Goal: Information Seeking & Learning: Learn about a topic

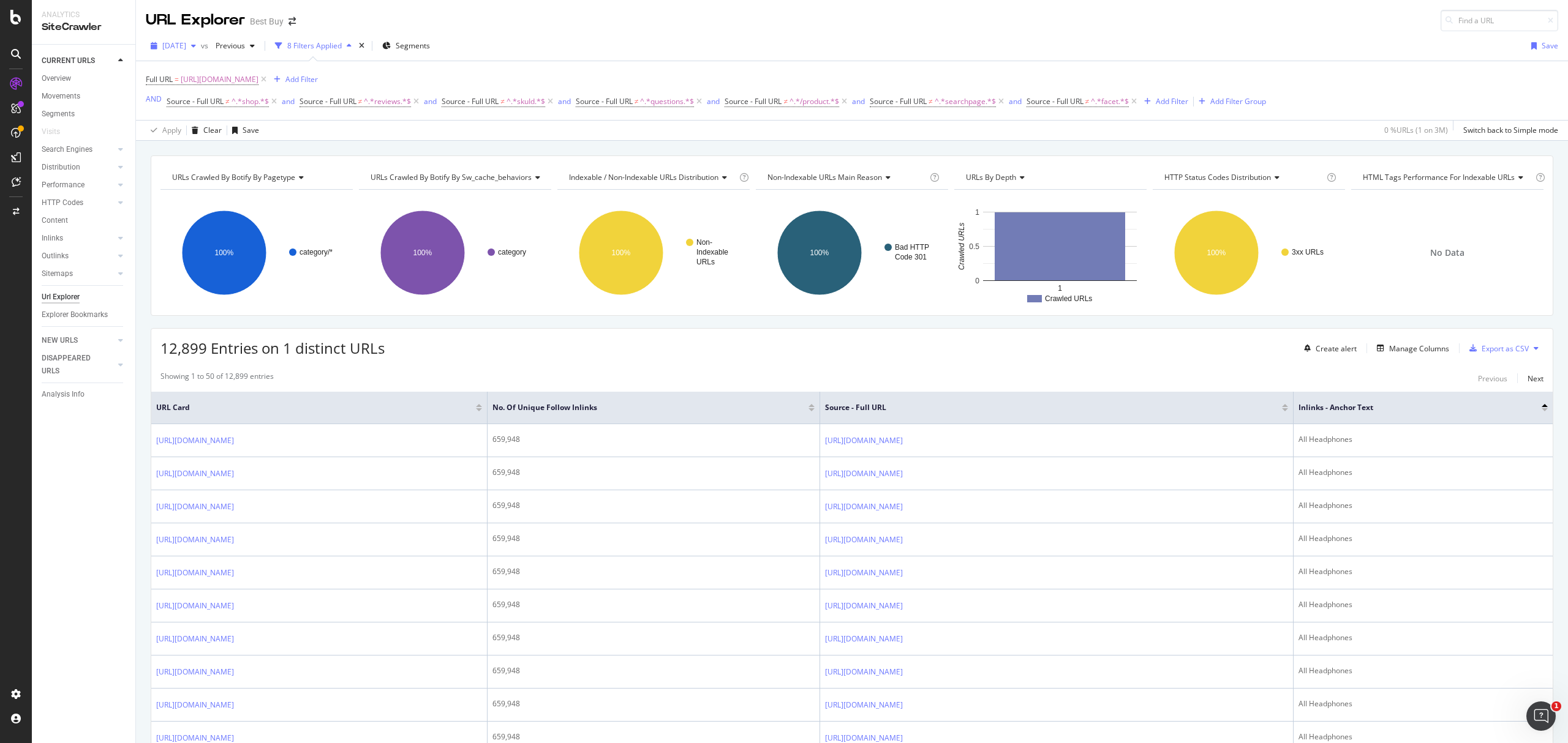
click at [186, 44] on span "[DATE]" at bounding box center [174, 45] width 24 height 10
click at [197, 40] on div "[DATE]" at bounding box center [172, 45] width 55 height 18
click at [212, 89] on div "2025 Sep. 2nd" at bounding box center [239, 91] width 149 height 11
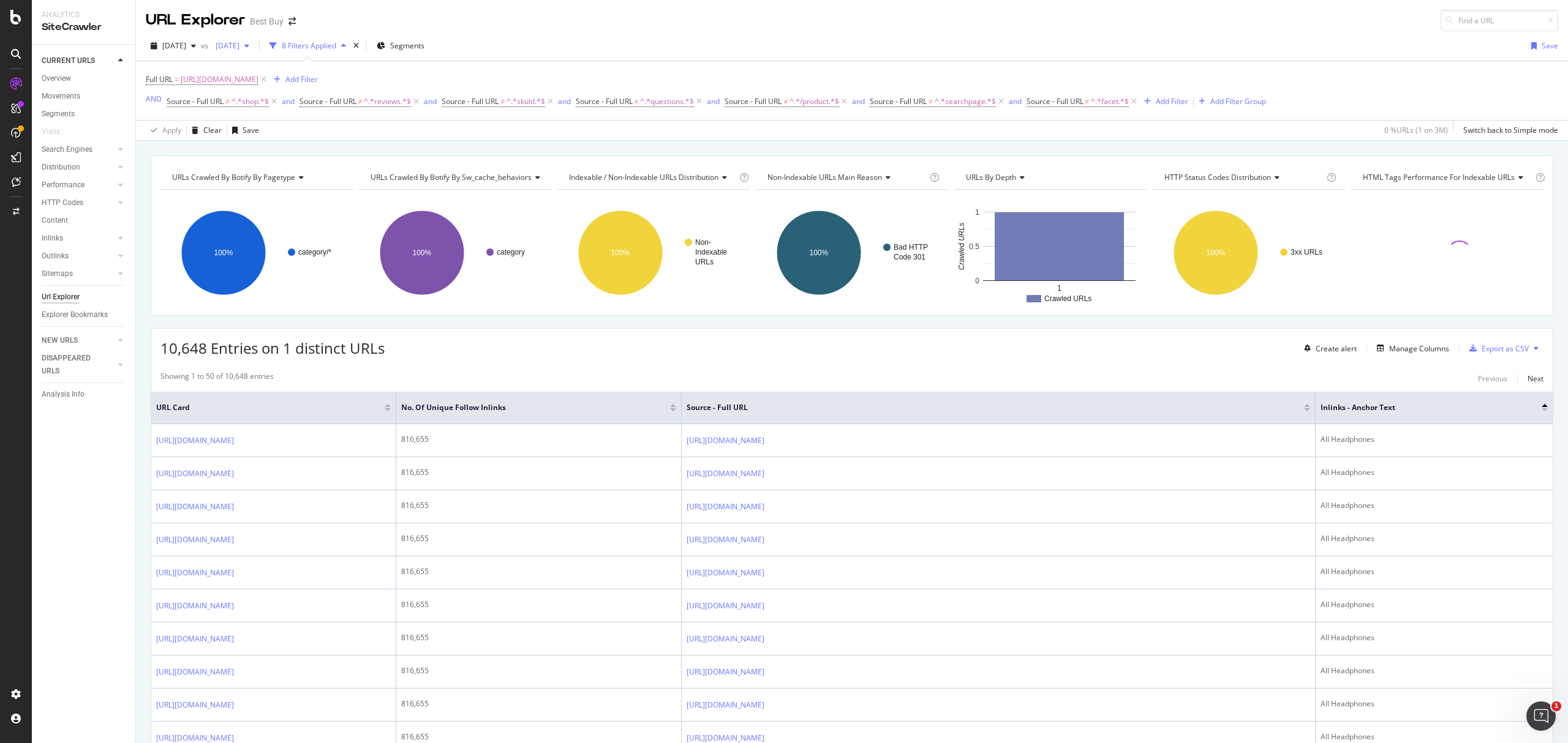
click at [254, 47] on div "button" at bounding box center [247, 45] width 15 height 7
click at [269, 113] on div "[DATE]" at bounding box center [310, 113] width 149 height 11
click at [1491, 57] on div "2025 Sep. 2nd vs Previous 8 Filters Applied Segments Save" at bounding box center [852, 48] width 1432 height 24
click at [1542, 411] on div at bounding box center [1544, 410] width 6 height 3
click at [258, 81] on span "[URL][DOMAIN_NAME]" at bounding box center [219, 79] width 78 height 17
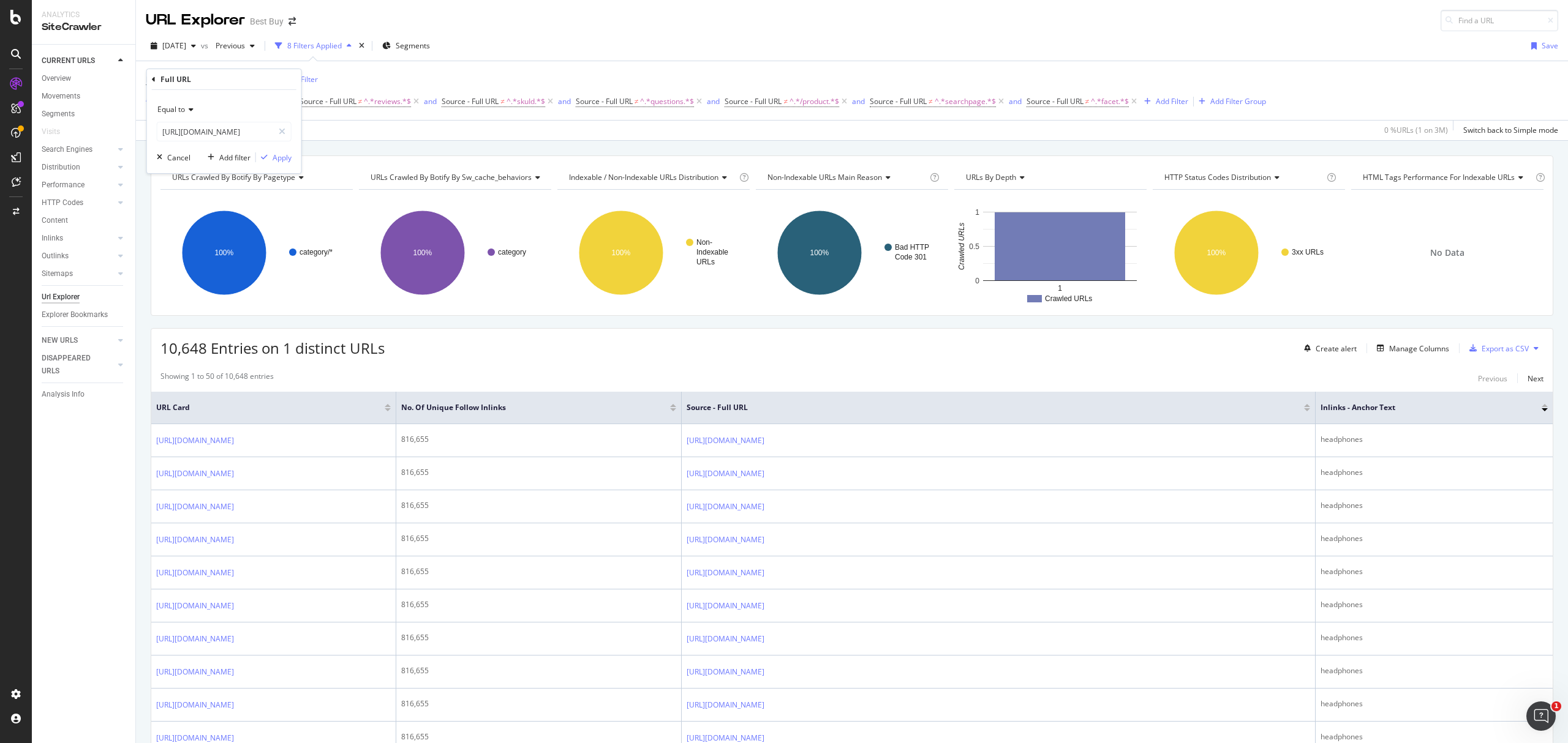
click at [182, 107] on span "Equal to" at bounding box center [171, 109] width 28 height 10
click at [179, 231] on span "Contains" at bounding box center [178, 230] width 30 height 10
click at [251, 130] on input "[URL][DOMAIN_NAME]" at bounding box center [215, 131] width 116 height 20
paste input "pcmcat1551289682866"
type input "pcmcat1551289682866"
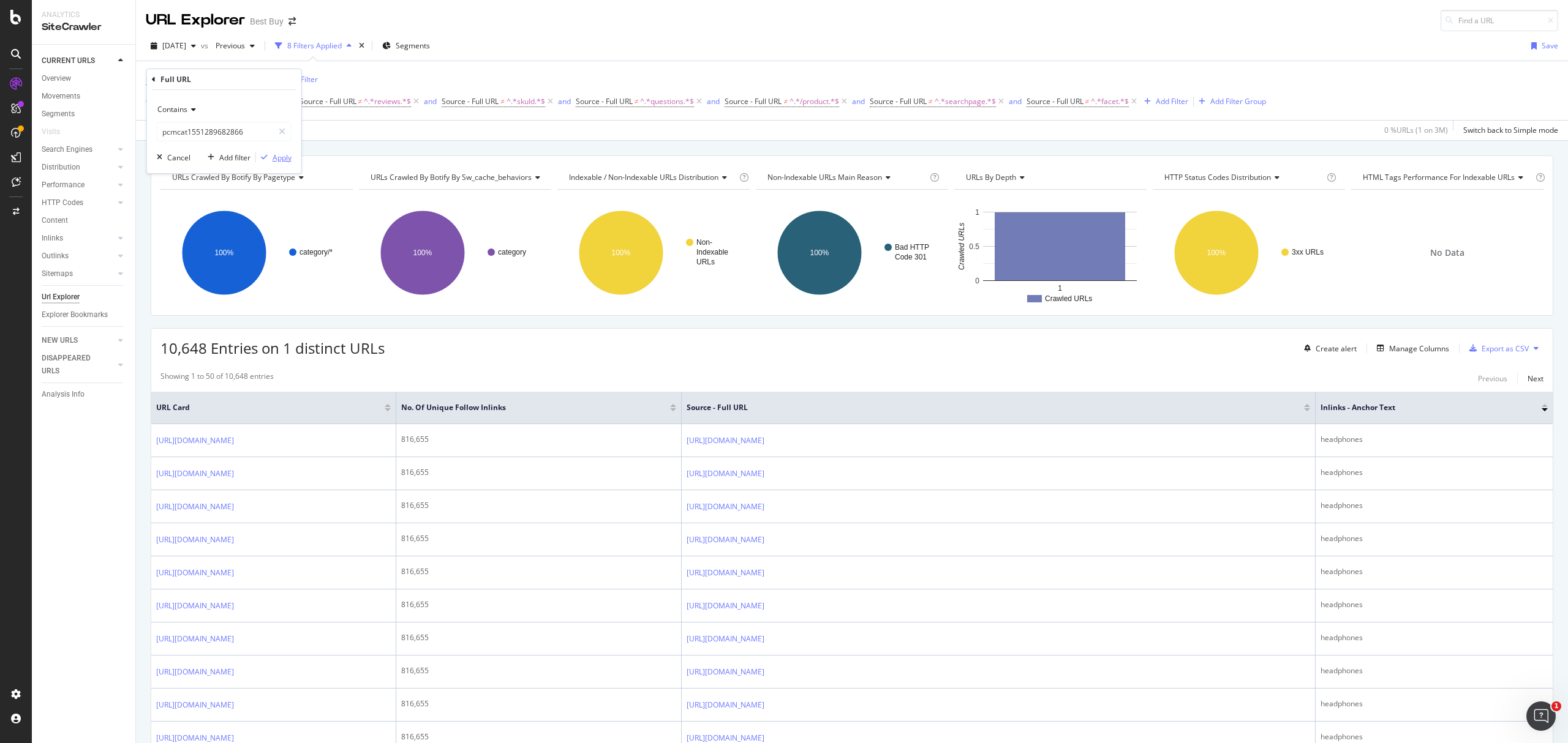
click at [281, 158] on div "Apply" at bounding box center [282, 157] width 19 height 10
